Goal: Task Accomplishment & Management: Manage account settings

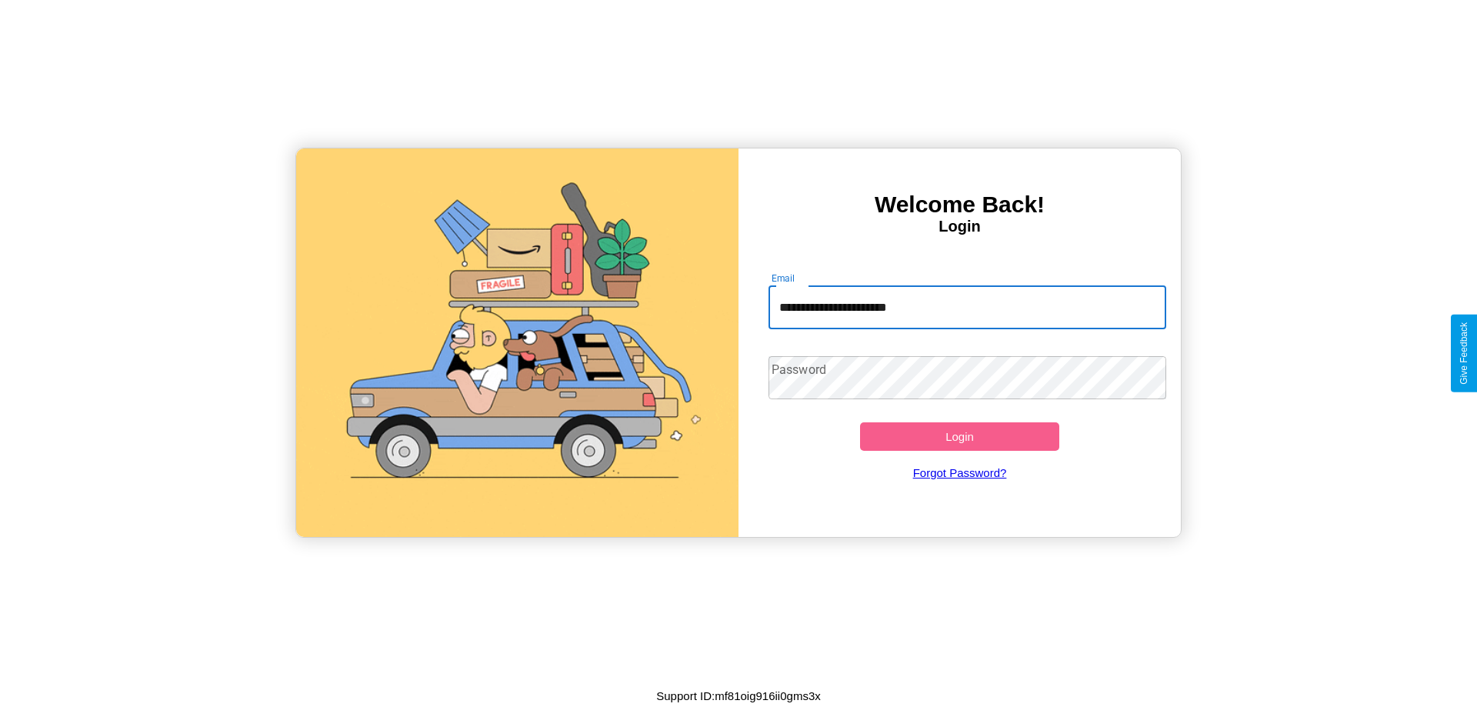
type input "**********"
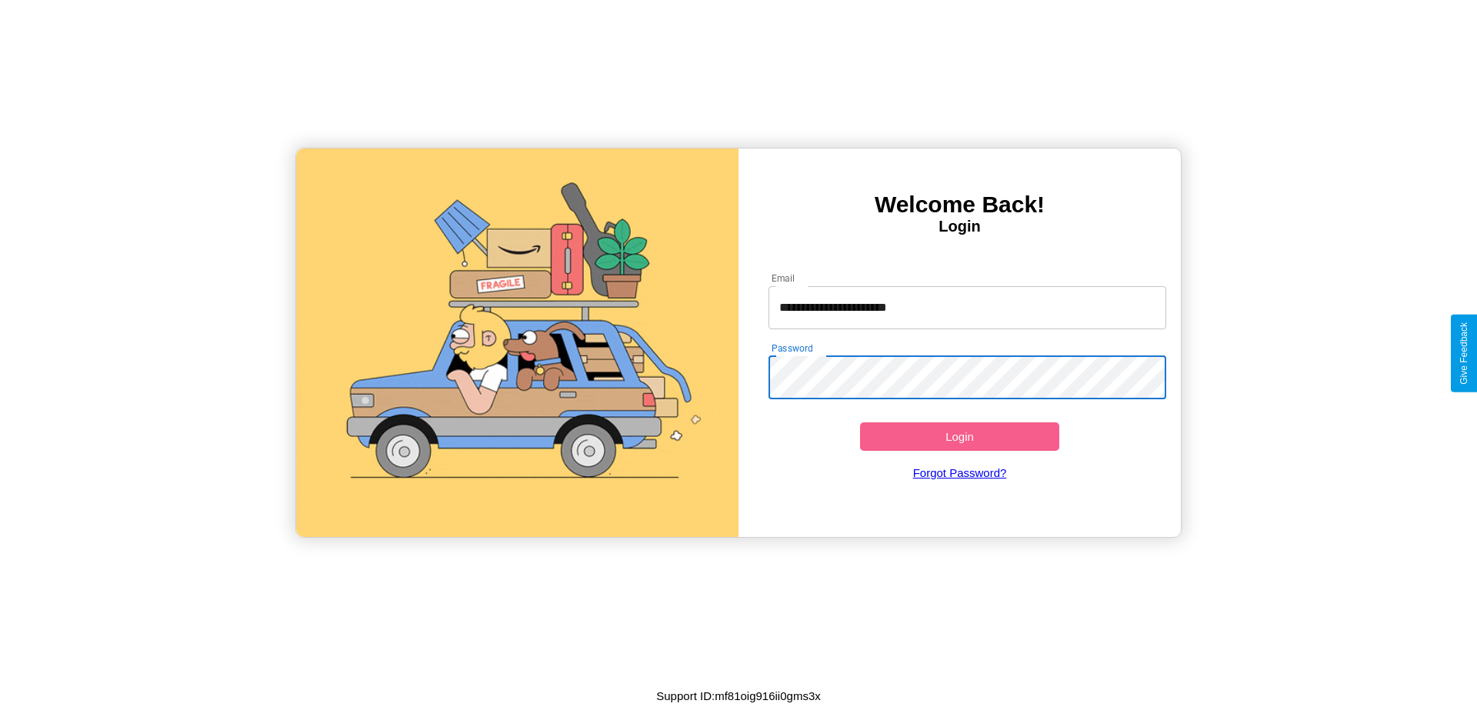
click at [959, 436] on button "Login" at bounding box center [959, 436] width 199 height 28
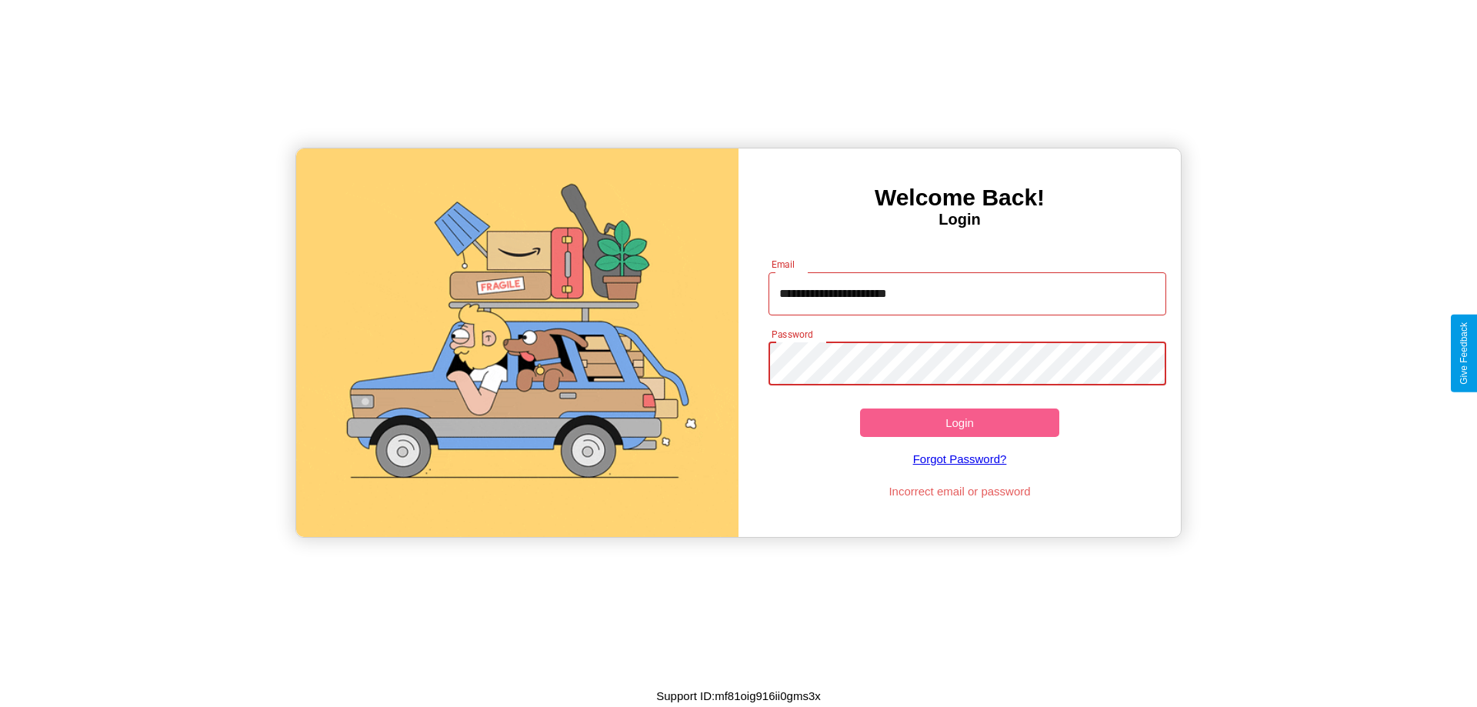
click at [959, 422] on button "Login" at bounding box center [959, 423] width 199 height 28
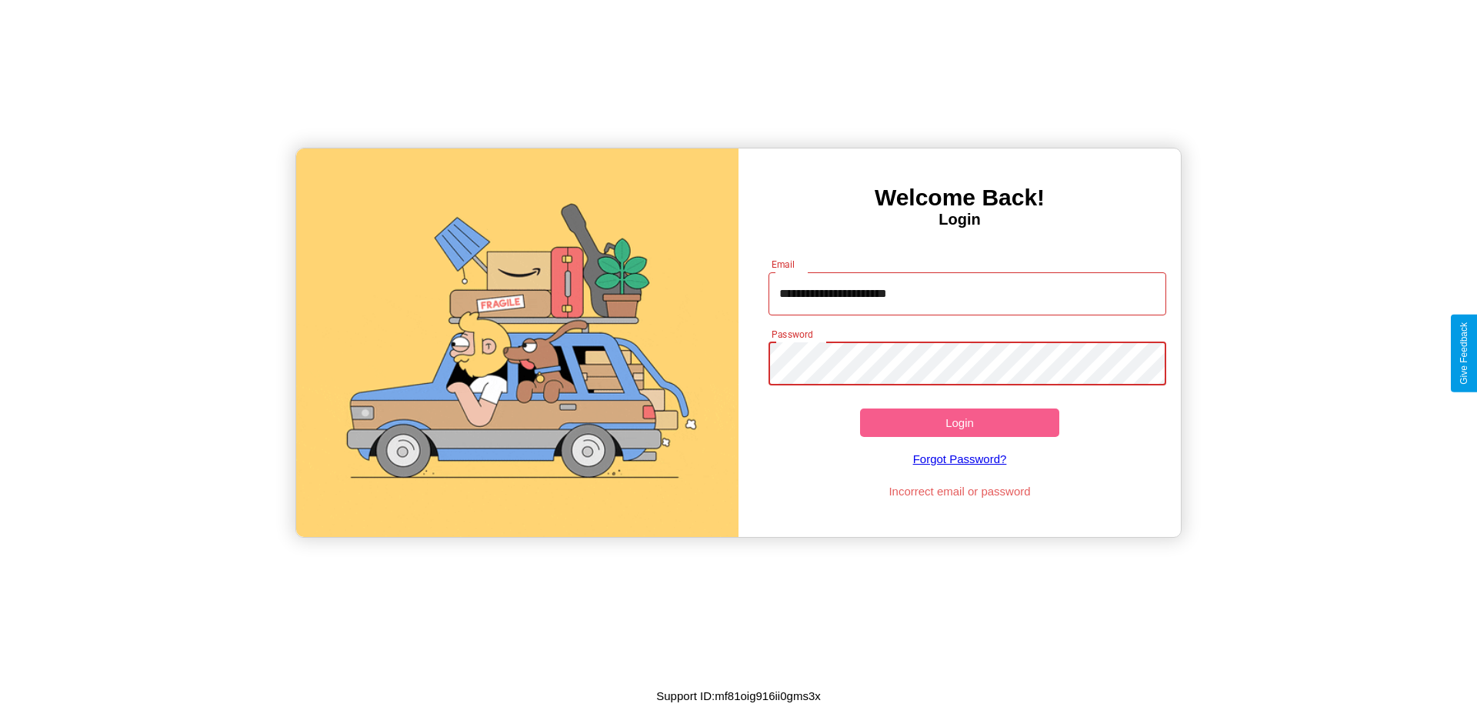
click at [959, 422] on button "Login" at bounding box center [959, 423] width 199 height 28
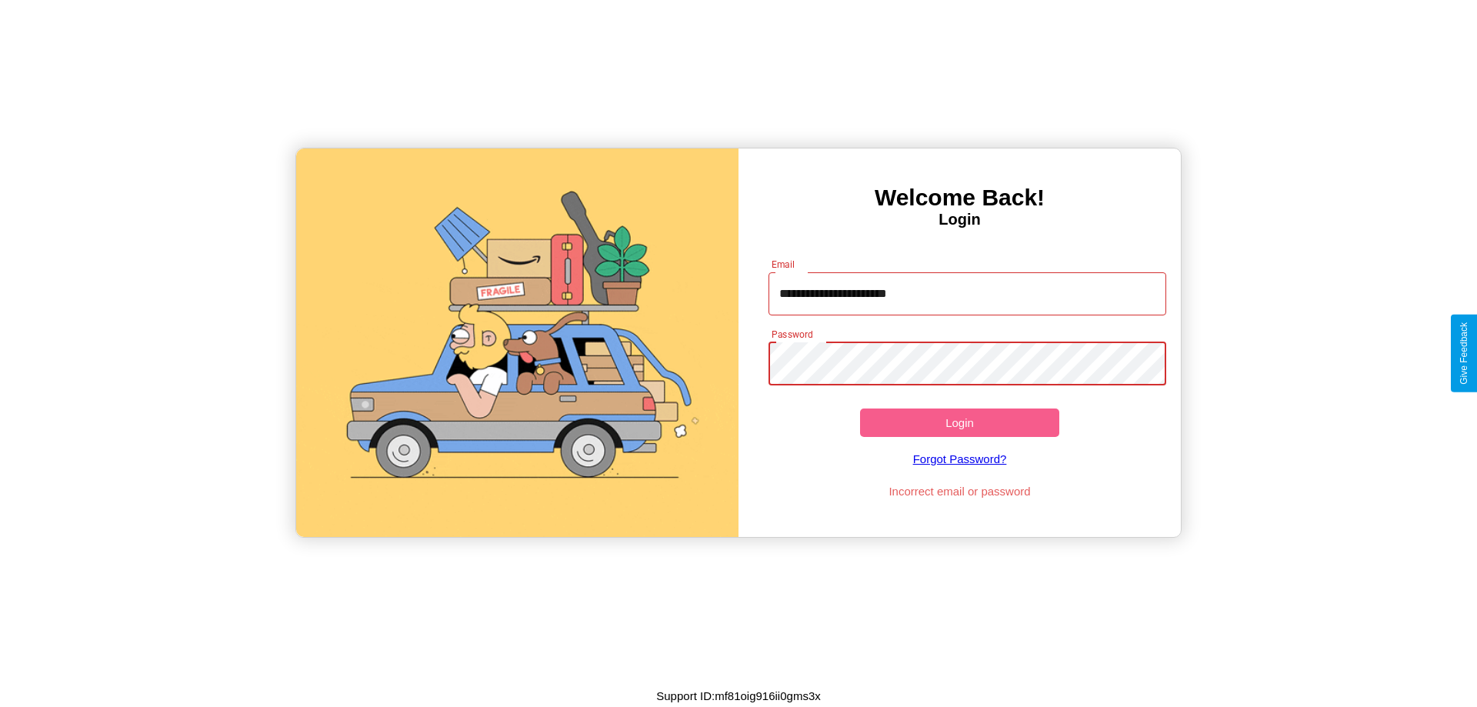
click at [959, 422] on button "Login" at bounding box center [959, 423] width 199 height 28
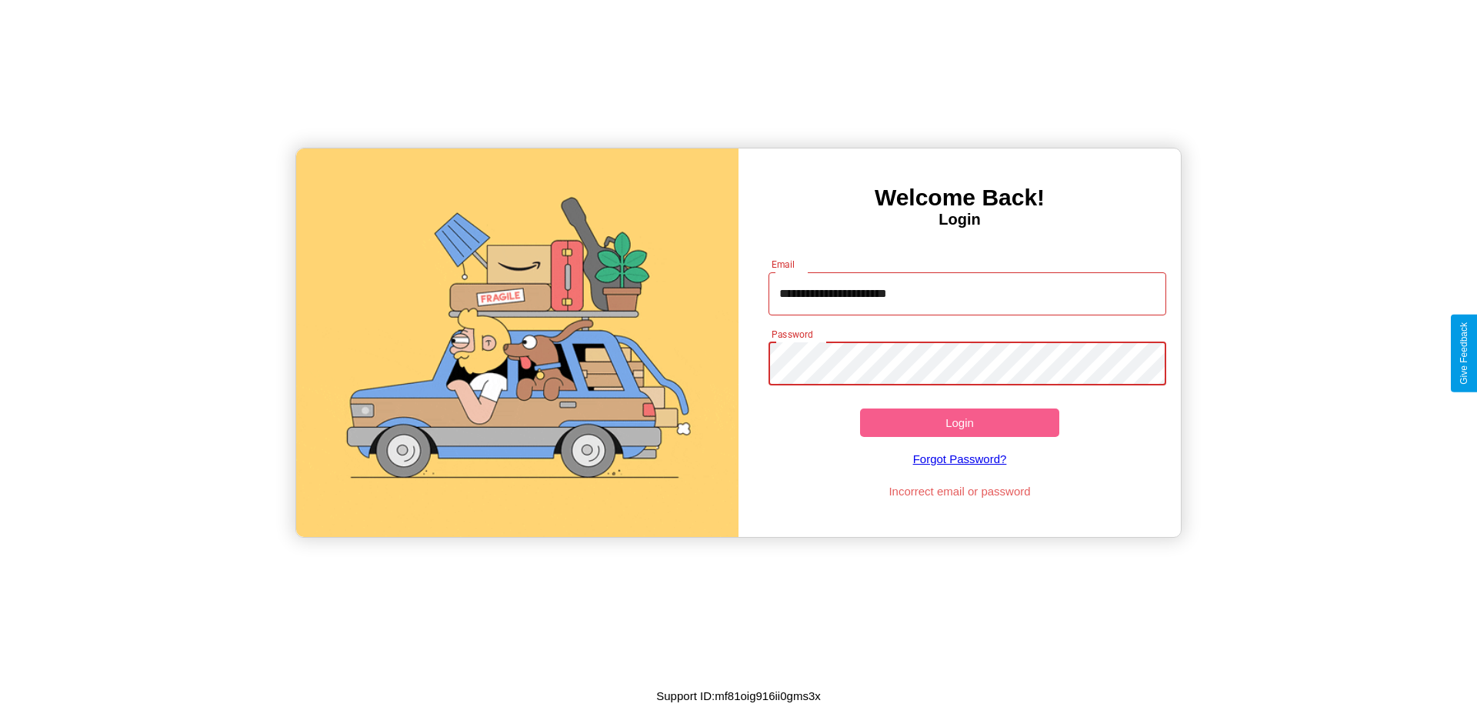
click at [959, 422] on button "Login" at bounding box center [959, 423] width 199 height 28
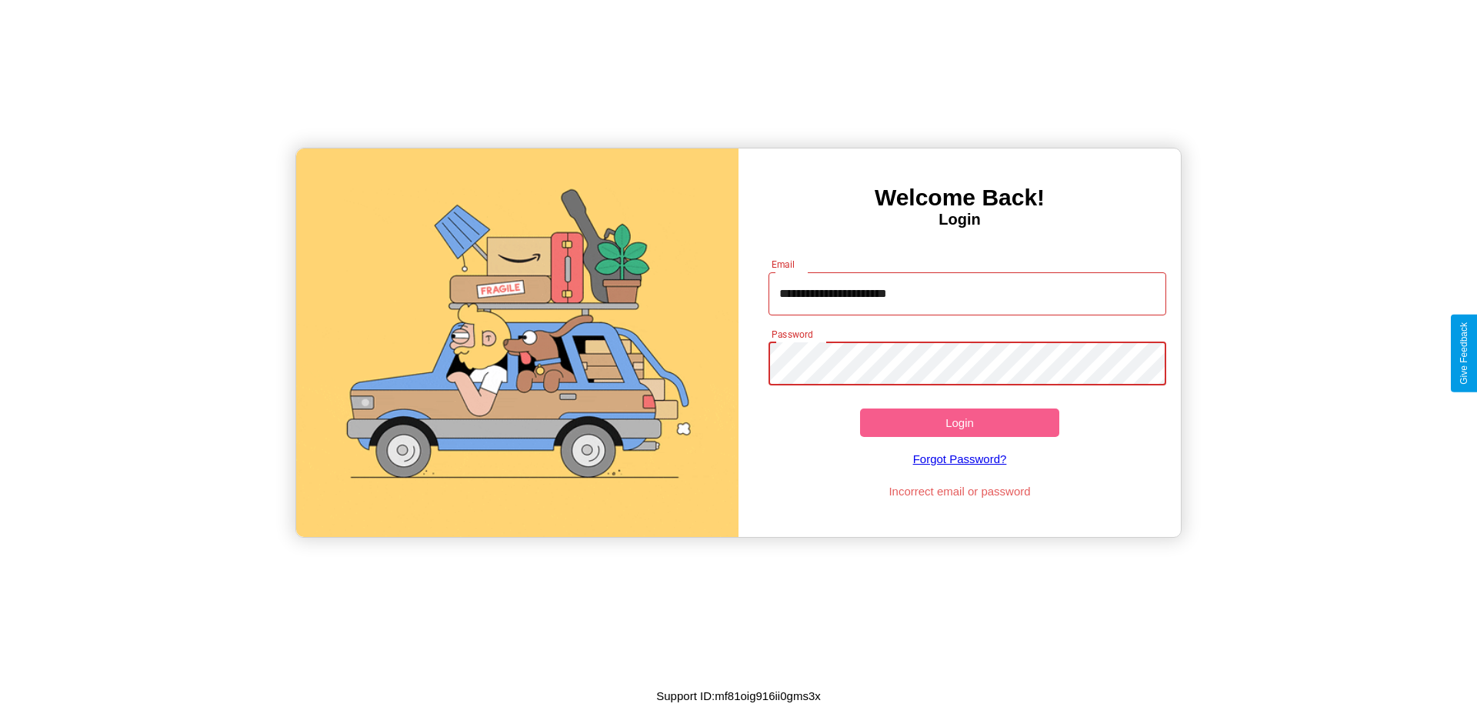
click at [959, 422] on button "Login" at bounding box center [959, 423] width 199 height 28
